Goal: Task Accomplishment & Management: Complete application form

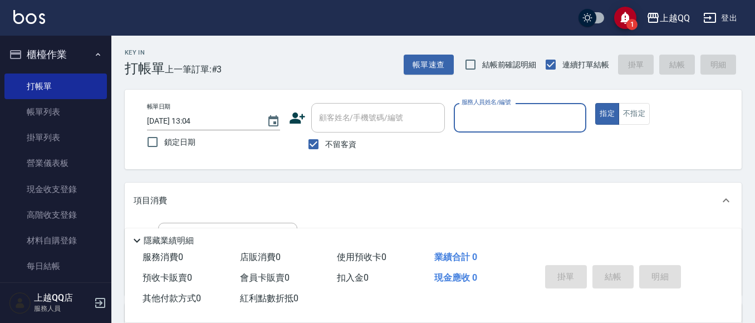
click at [347, 145] on span "不留客資" at bounding box center [340, 145] width 31 height 12
click at [325, 145] on input "不留客資" at bounding box center [313, 144] width 23 height 23
checkbox input "false"
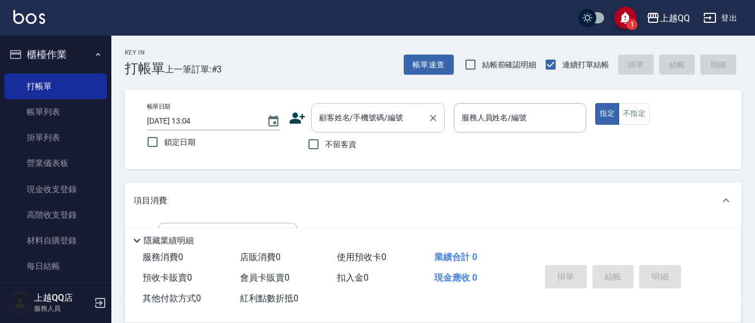
click at [423, 131] on div "顧客姓名/手機號碼/編號" at bounding box center [378, 118] width 134 height 30
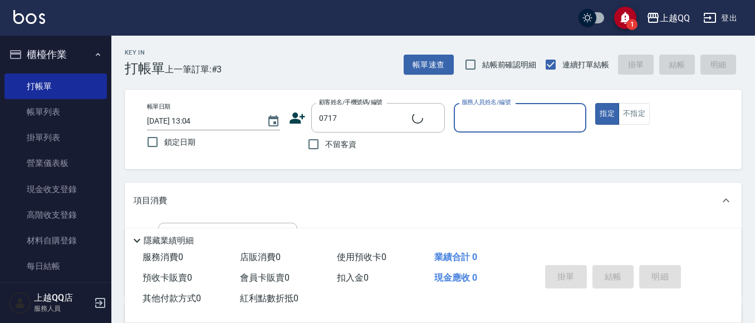
type input "[PERSON_NAME]/0935339202/0717"
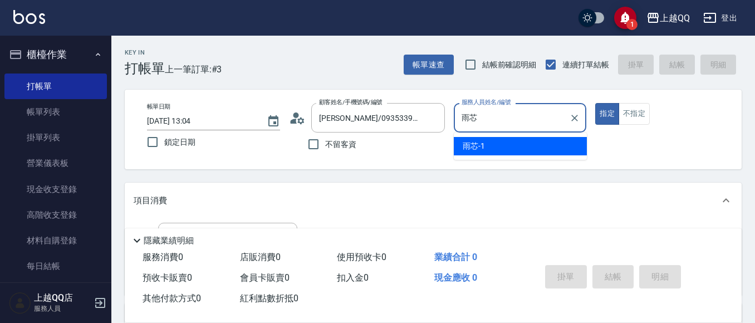
type input "雨"
type input "5"
type button "true"
type input "[PERSON_NAME]5"
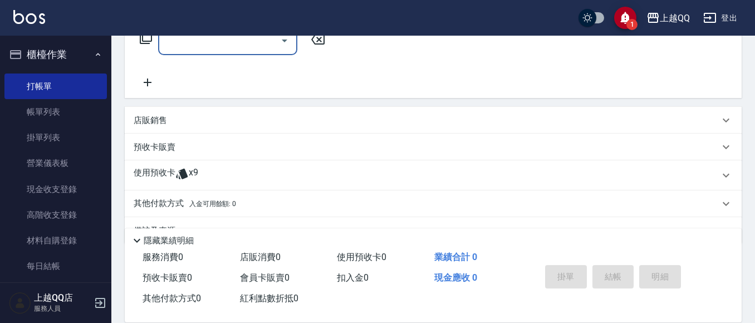
scroll to position [225, 0]
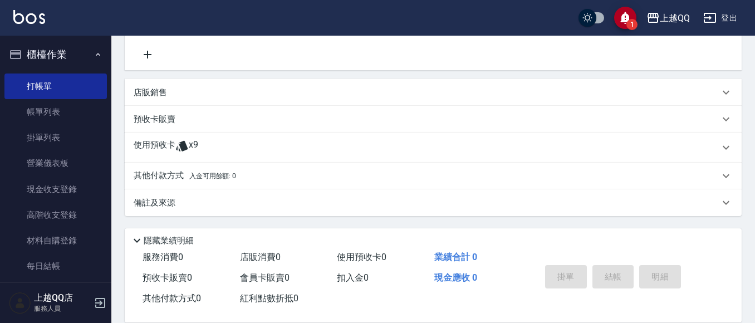
click at [448, 146] on div "使用預收卡 x9" at bounding box center [427, 147] width 586 height 17
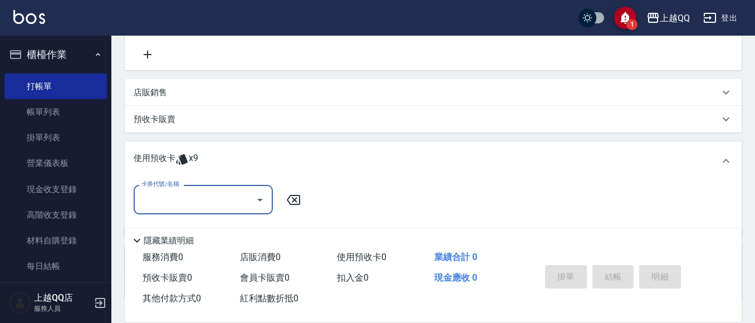
scroll to position [0, 0]
click at [260, 200] on icon "Open" at bounding box center [260, 200] width 6 height 3
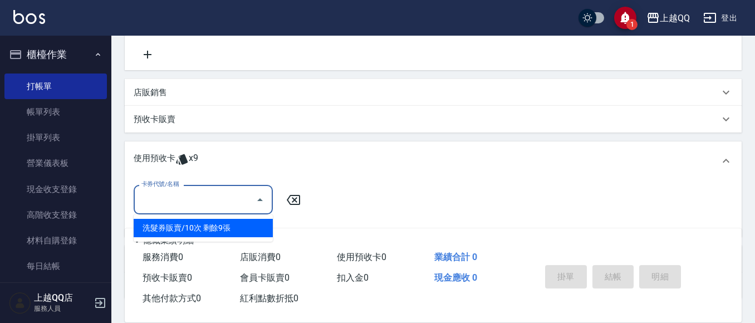
click at [242, 234] on div "洗髮券販賣/10次 剩餘9張" at bounding box center [203, 228] width 139 height 18
type input "洗髮券販賣/10次"
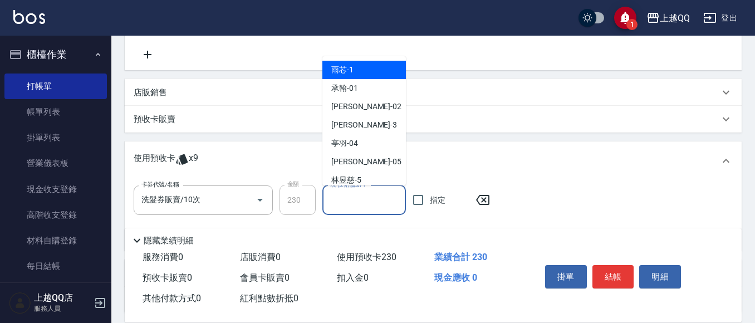
click at [381, 198] on input "洗-技術協助-1" at bounding box center [364, 199] width 74 height 19
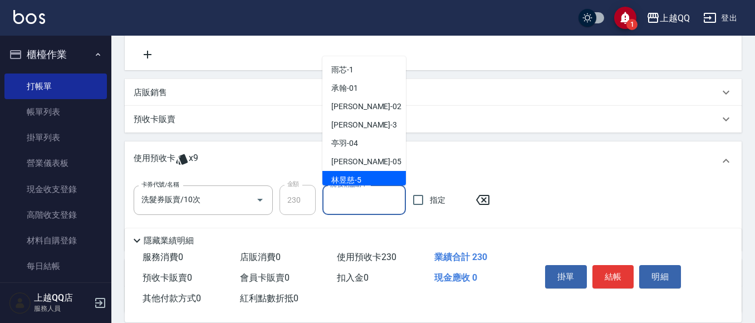
click at [365, 175] on div "[PERSON_NAME]5" at bounding box center [364, 180] width 84 height 18
type input "[PERSON_NAME]5"
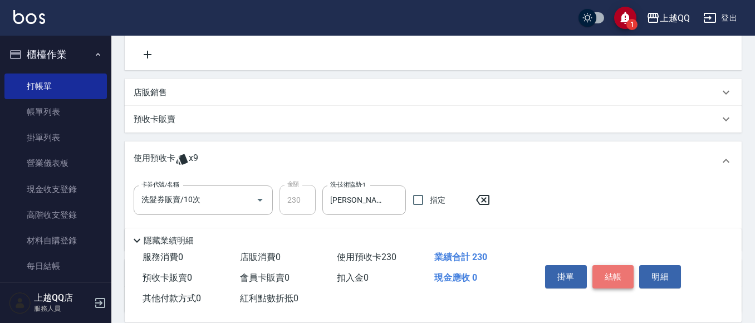
click at [603, 267] on button "結帳" at bounding box center [613, 276] width 42 height 23
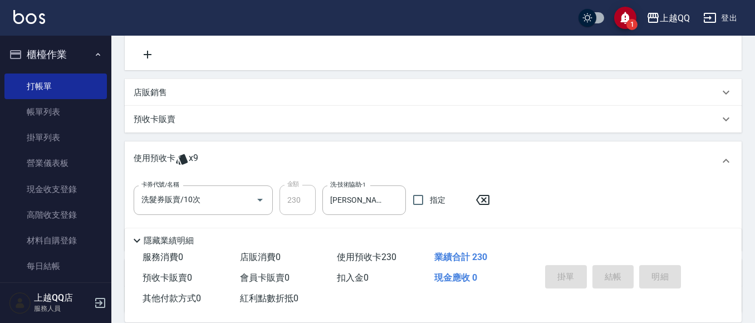
type input "[DATE] 14:05"
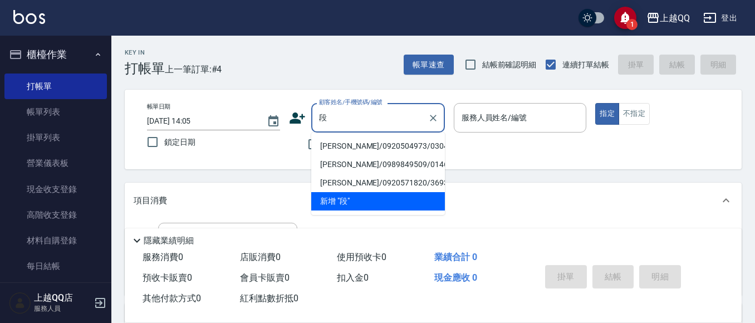
click at [366, 141] on li "[PERSON_NAME]/0920504973/0304" at bounding box center [378, 146] width 134 height 18
type input "[PERSON_NAME]/0920504973/0304"
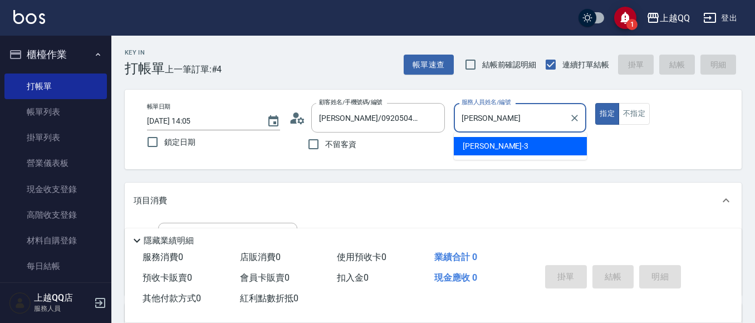
type input "佩"
type input "[PERSON_NAME]5"
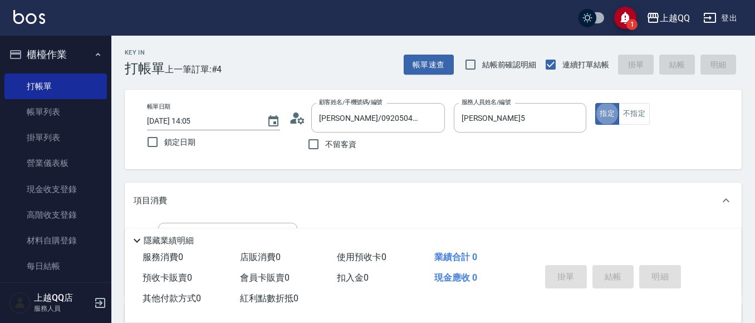
scroll to position [111, 0]
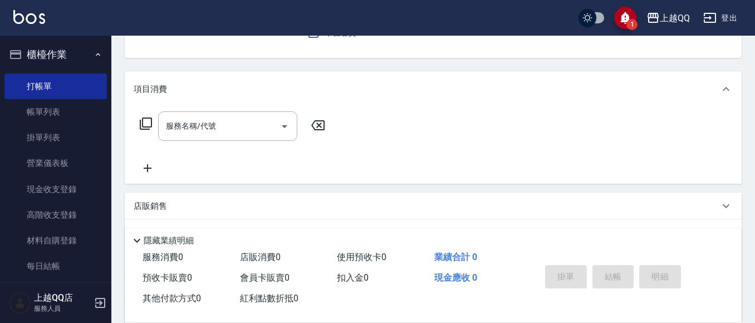
click at [145, 127] on icon at bounding box center [146, 123] width 12 height 12
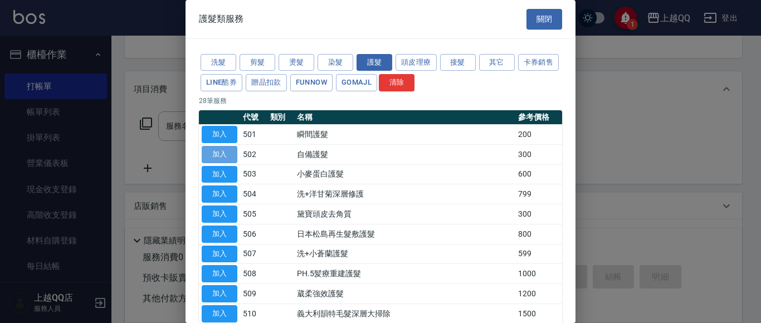
click at [219, 156] on button "加入" at bounding box center [220, 154] width 36 height 17
type input "自備護髮(502)"
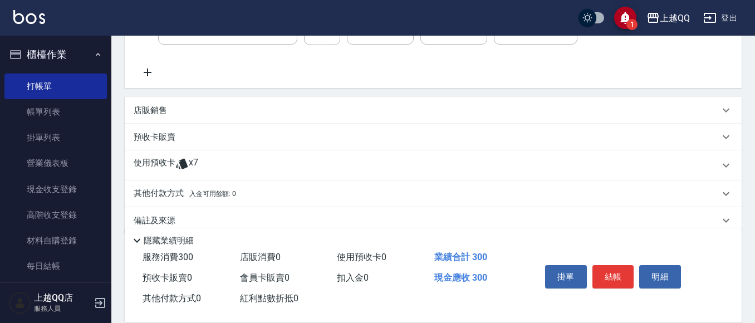
scroll to position [226, 0]
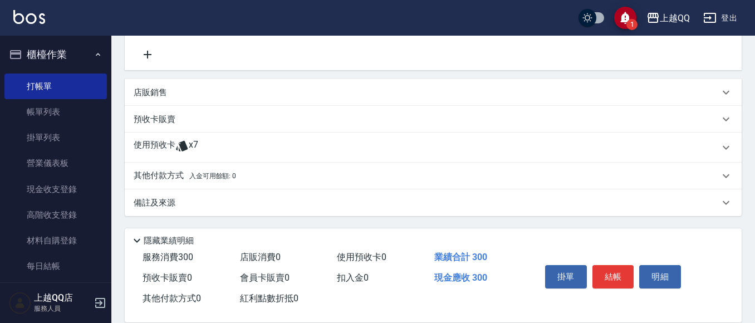
click at [288, 150] on div "使用預收卡 x7" at bounding box center [427, 147] width 586 height 17
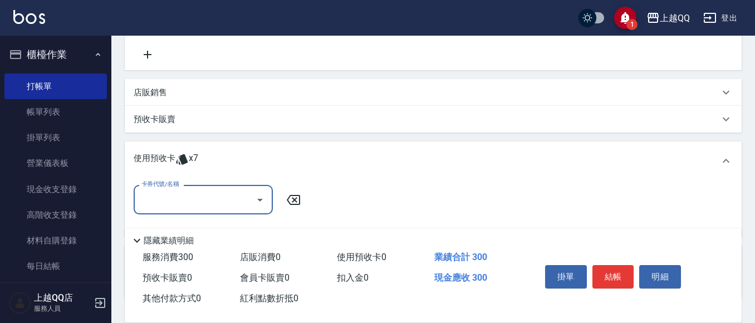
scroll to position [0, 0]
click at [262, 192] on button "Open" at bounding box center [260, 200] width 18 height 18
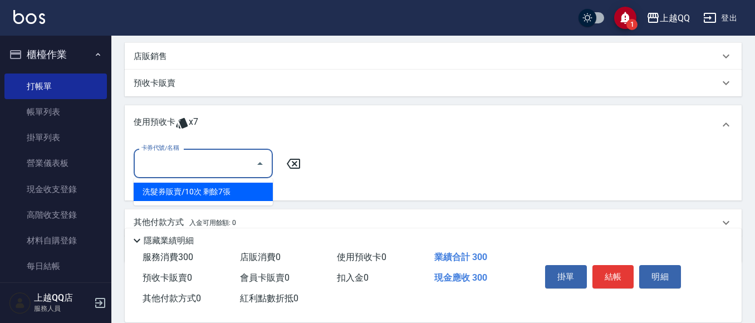
scroll to position [281, 0]
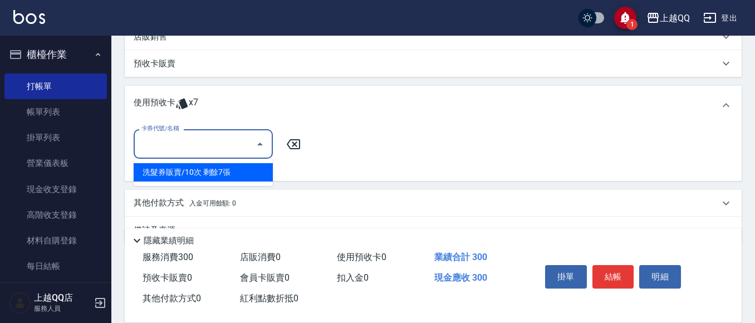
click at [264, 163] on div "洗髮券販賣/10次 剩餘7張" at bounding box center [203, 172] width 139 height 18
type input "洗髮券販賣/10次"
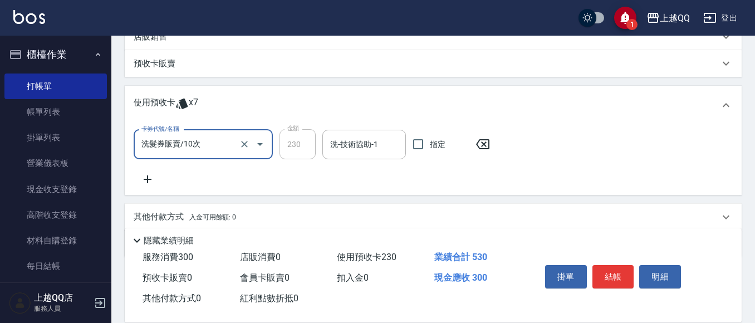
click at [354, 139] on div "洗-技術協助-1 洗-技術協助-1" at bounding box center [364, 145] width 84 height 30
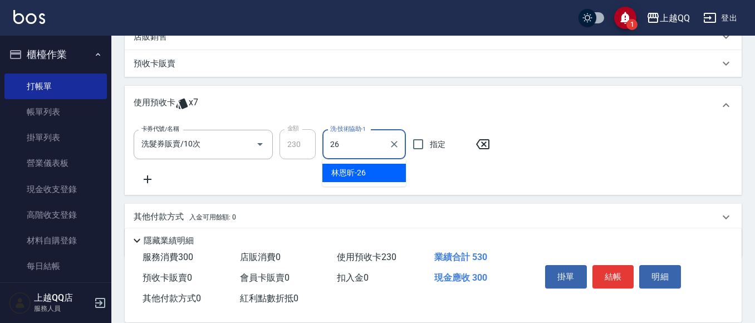
type input "[PERSON_NAME]-26"
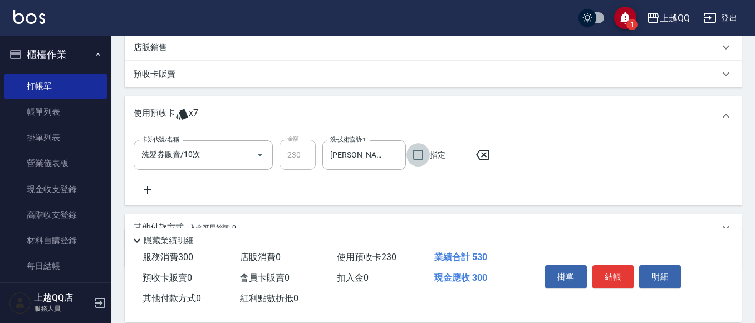
scroll to position [155, 0]
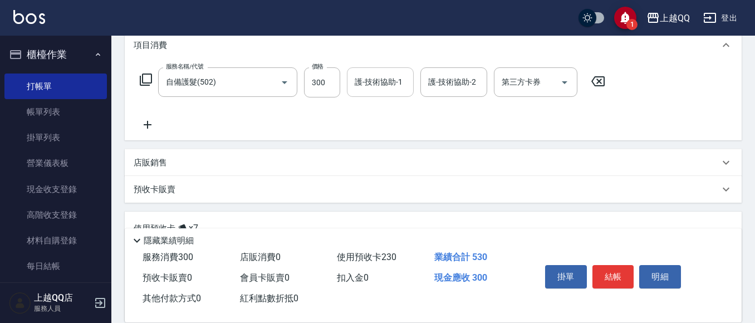
click at [360, 90] on input "護-技術協助-1" at bounding box center [380, 81] width 57 height 19
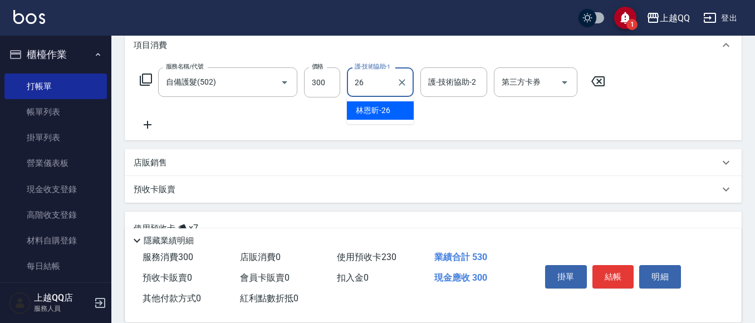
type input "[PERSON_NAME]-26"
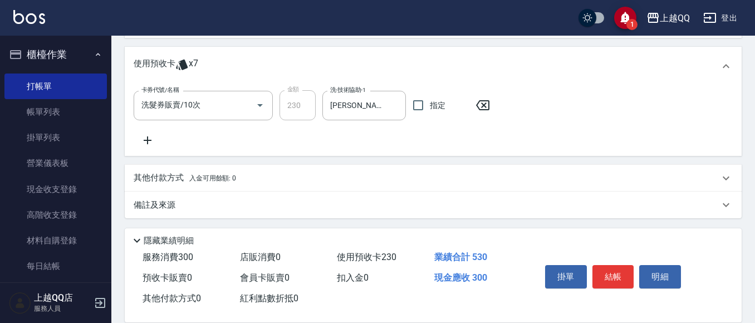
scroll to position [322, 0]
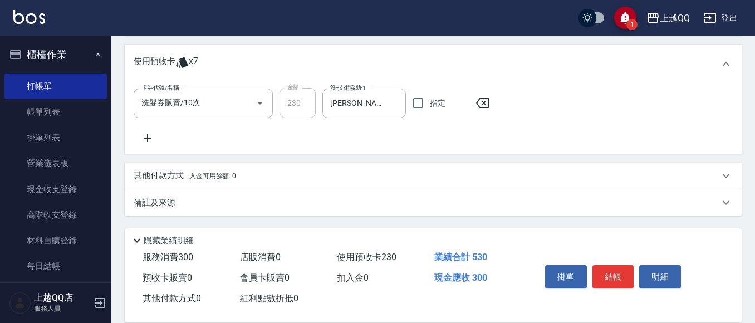
drag, startPoint x: 621, startPoint y: 259, endPoint x: 614, endPoint y: 247, distance: 14.5
click at [621, 261] on div "掛單 結帳 明細" at bounding box center [613, 278] width 145 height 35
click at [619, 278] on button "結帳" at bounding box center [613, 276] width 42 height 23
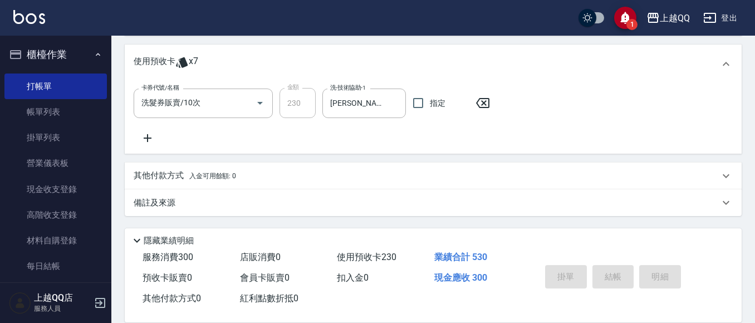
type input "[DATE] 14:06"
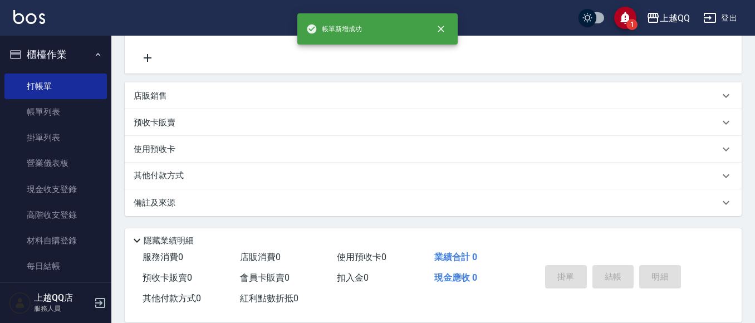
scroll to position [0, 0]
